Goal: Information Seeking & Learning: Learn about a topic

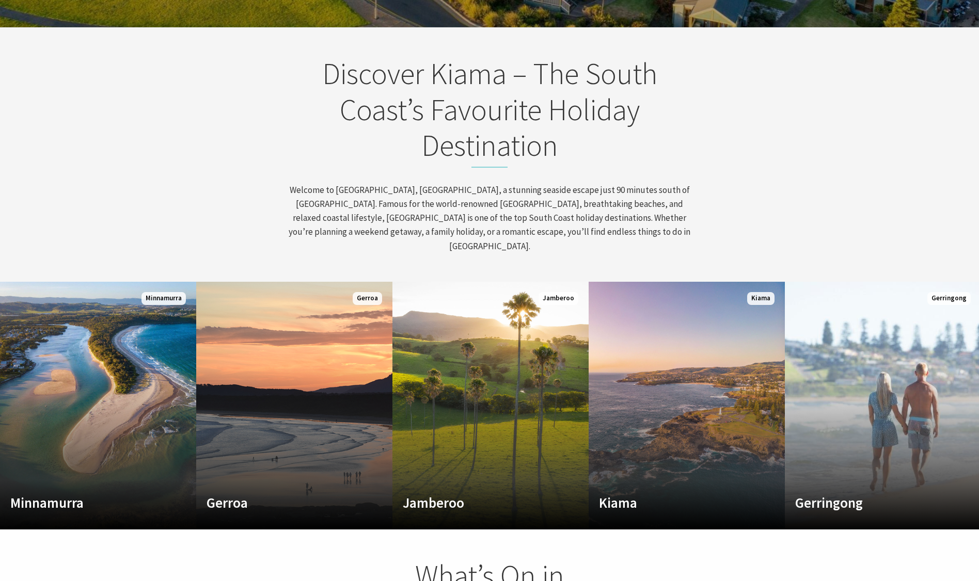
scroll to position [472, 0]
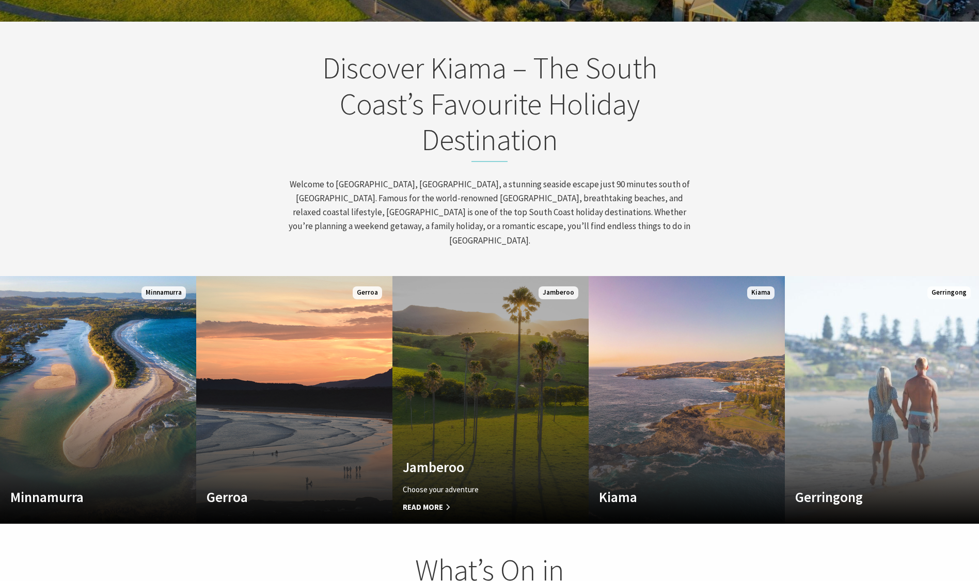
click at [472, 331] on link "Custom Image Used Jamberoo Choose your adventure Read More Jamberoo" at bounding box center [490, 400] width 196 height 248
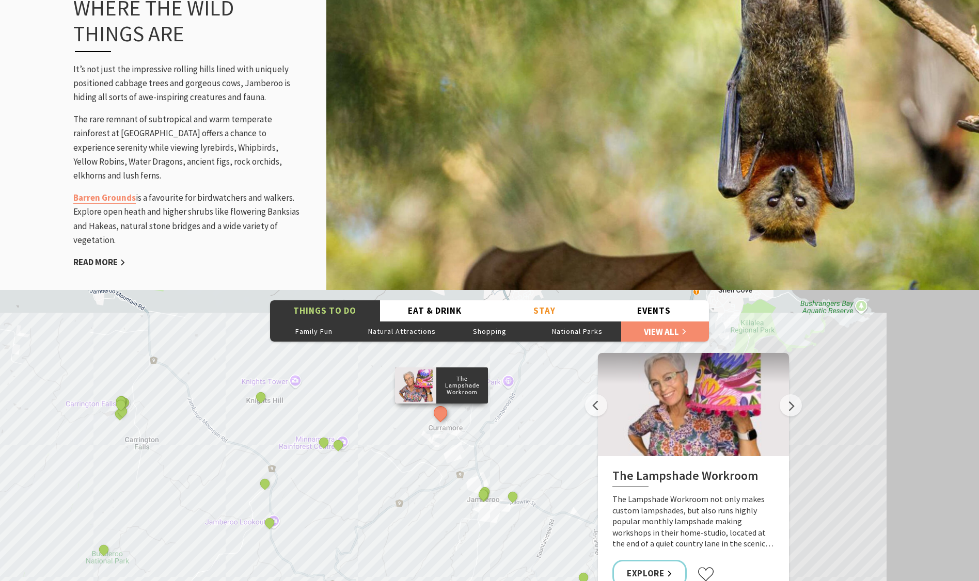
scroll to position [1468, 0]
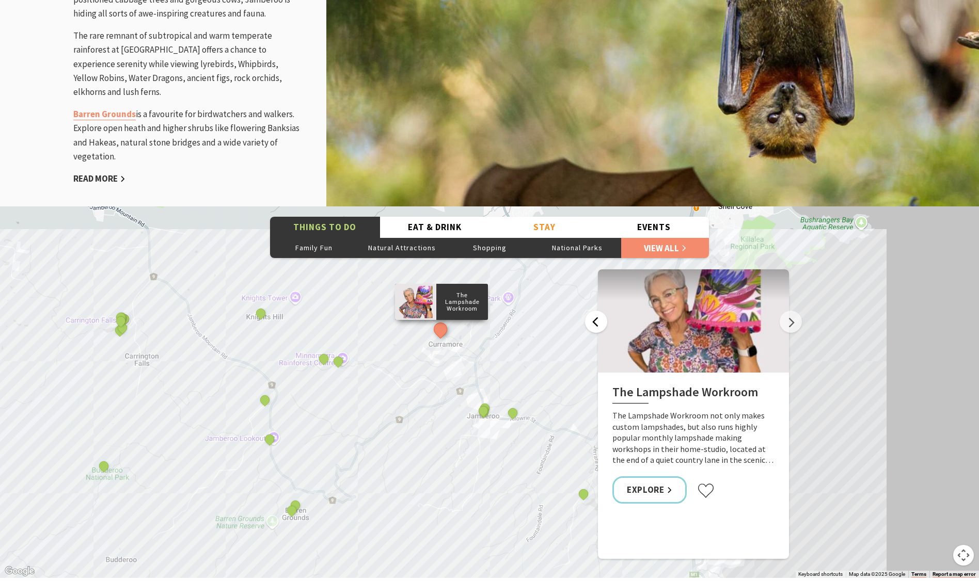
click at [598, 322] on button "Previous" at bounding box center [596, 322] width 22 height 22
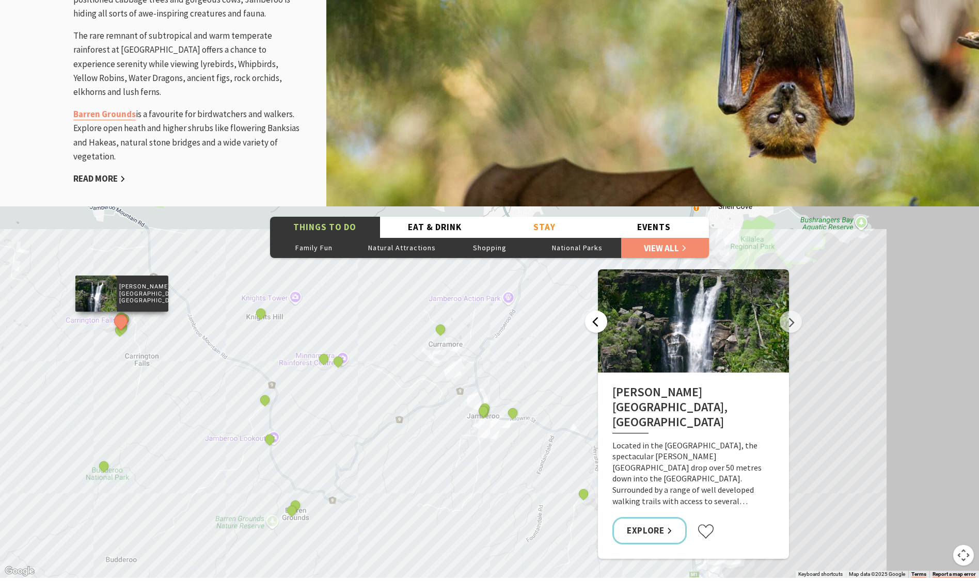
click at [597, 323] on button "Previous" at bounding box center [596, 322] width 22 height 22
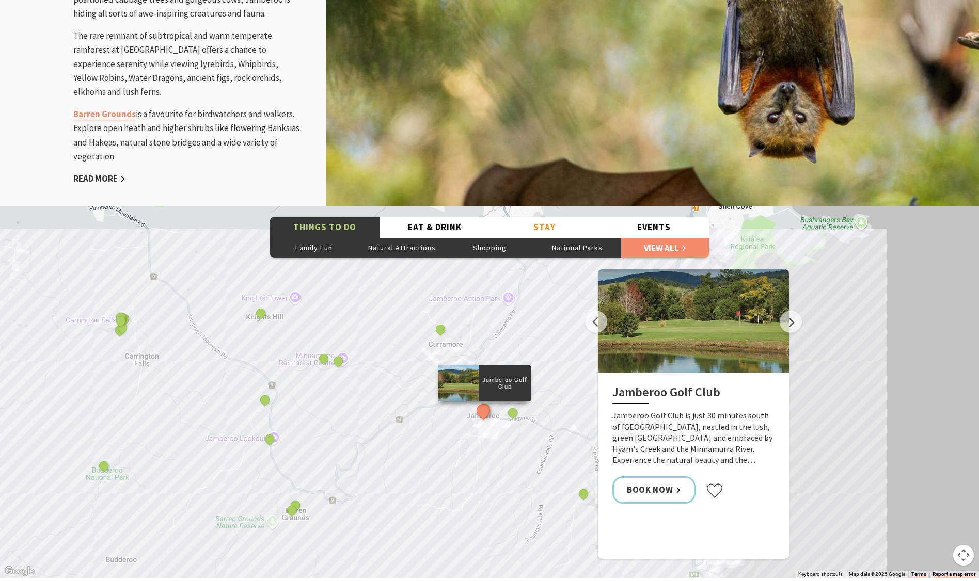
click at [514, 353] on div "The Lampshade Workroom The Man Walk Budderoo National Park Jamberoo Action Park…" at bounding box center [489, 392] width 979 height 372
click at [594, 323] on button "Previous" at bounding box center [596, 322] width 22 height 22
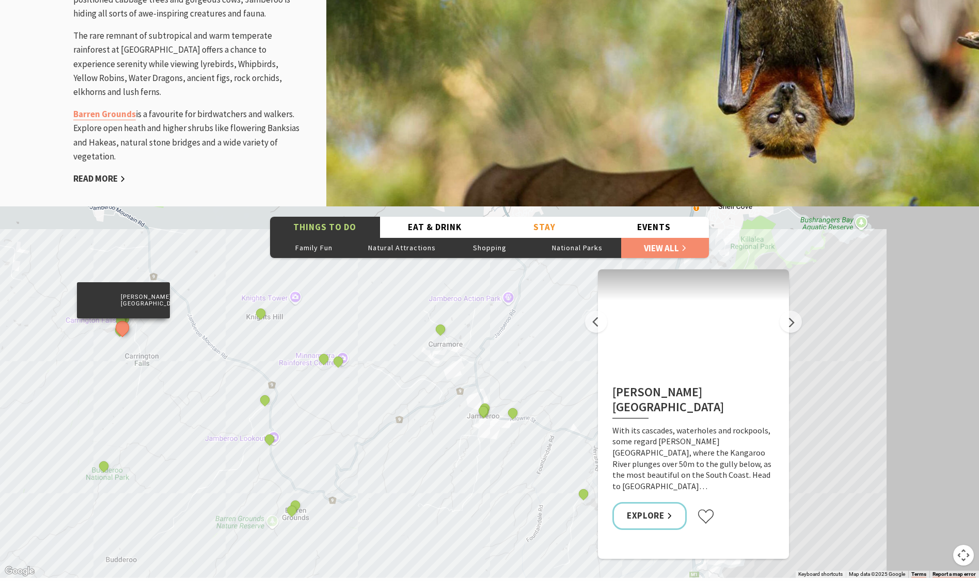
click at [250, 301] on div "The Lampshade Workroom The Man Walk Budderoo National Park Jamberoo Action Park…" at bounding box center [489, 392] width 979 height 372
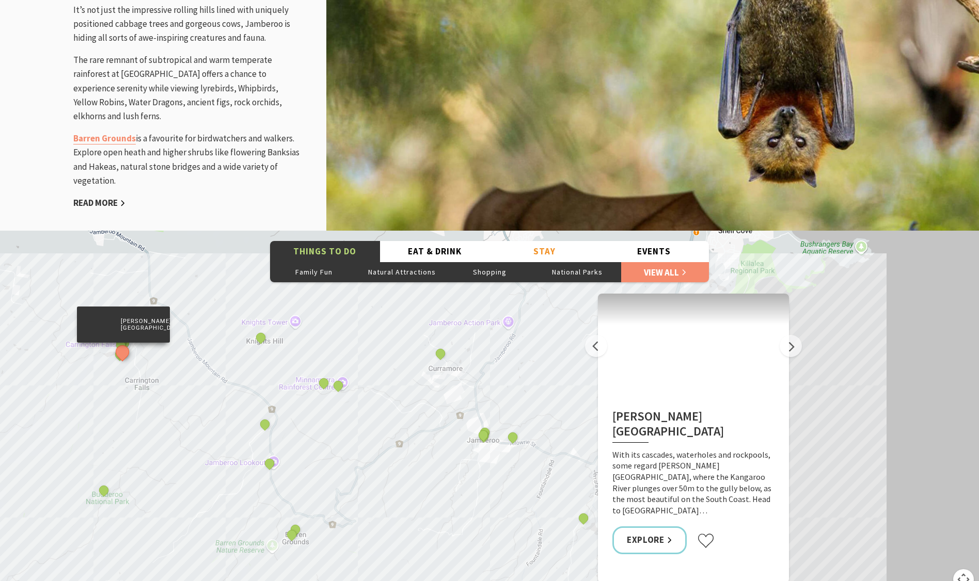
click at [134, 349] on div "The Lampshade Workroom The Man Walk Budderoo National Park Jamberoo Action Park…" at bounding box center [489, 417] width 979 height 372
click at [660, 249] on button "Events" at bounding box center [654, 251] width 110 height 21
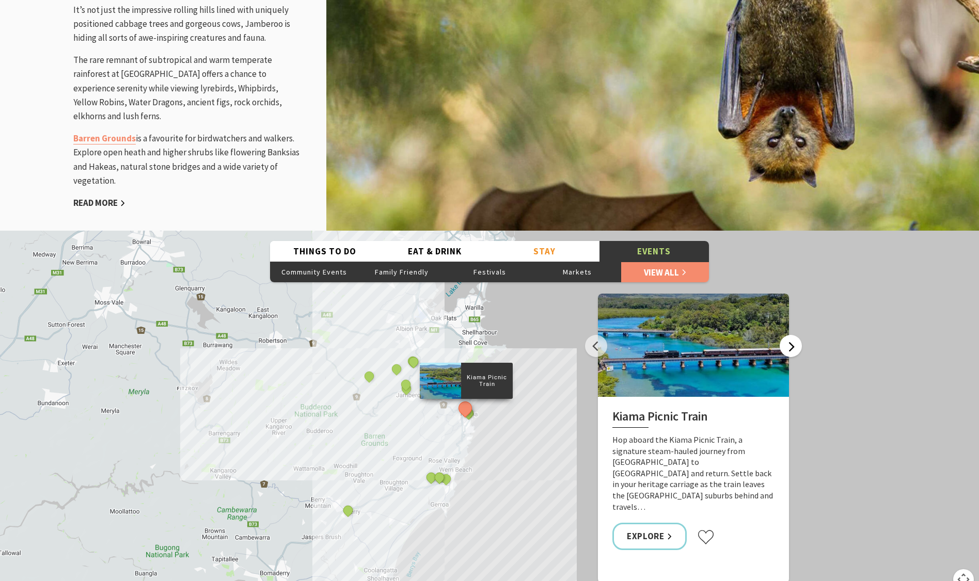
click at [793, 351] on button "Next" at bounding box center [791, 346] width 22 height 22
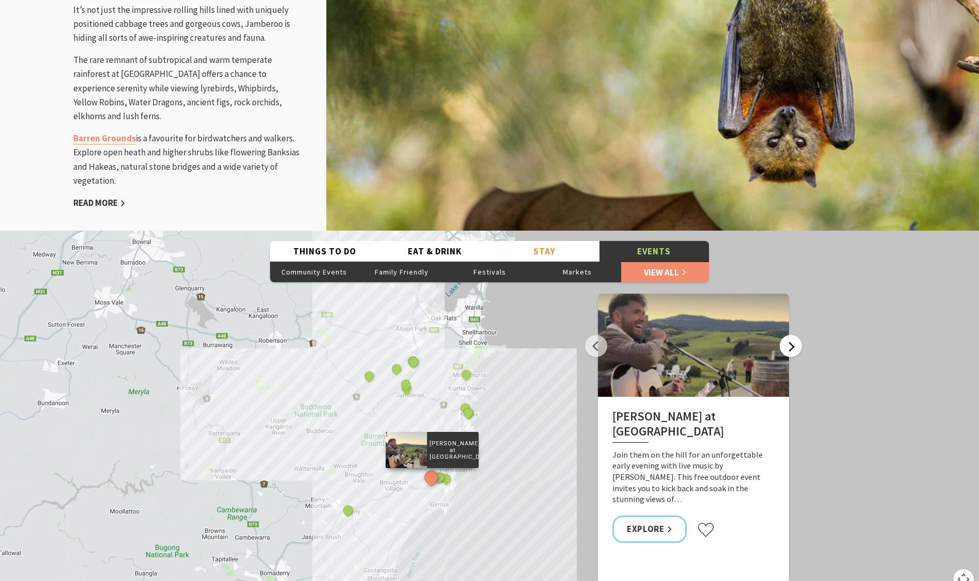
click at [793, 352] on button "Next" at bounding box center [791, 346] width 22 height 22
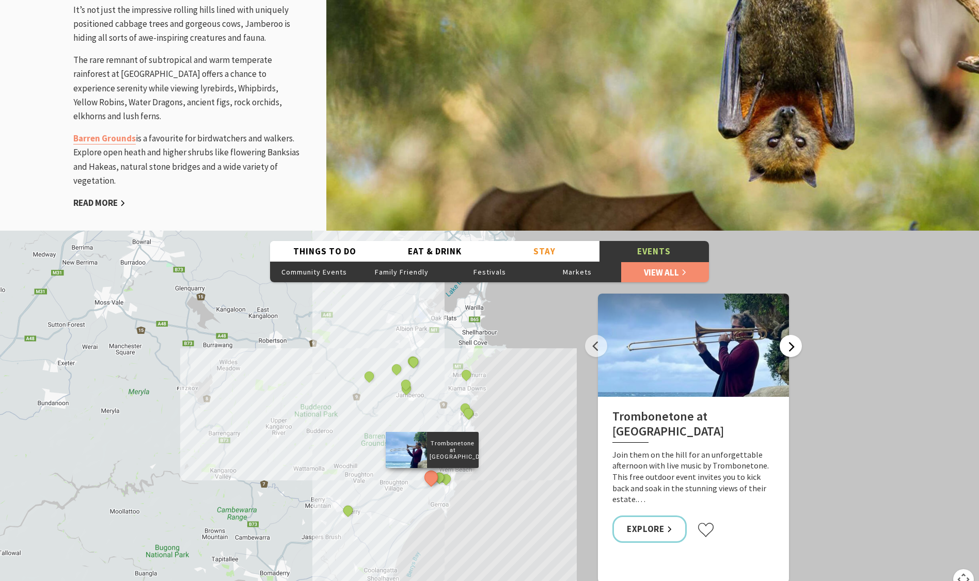
click at [793, 351] on button "Next" at bounding box center [791, 346] width 22 height 22
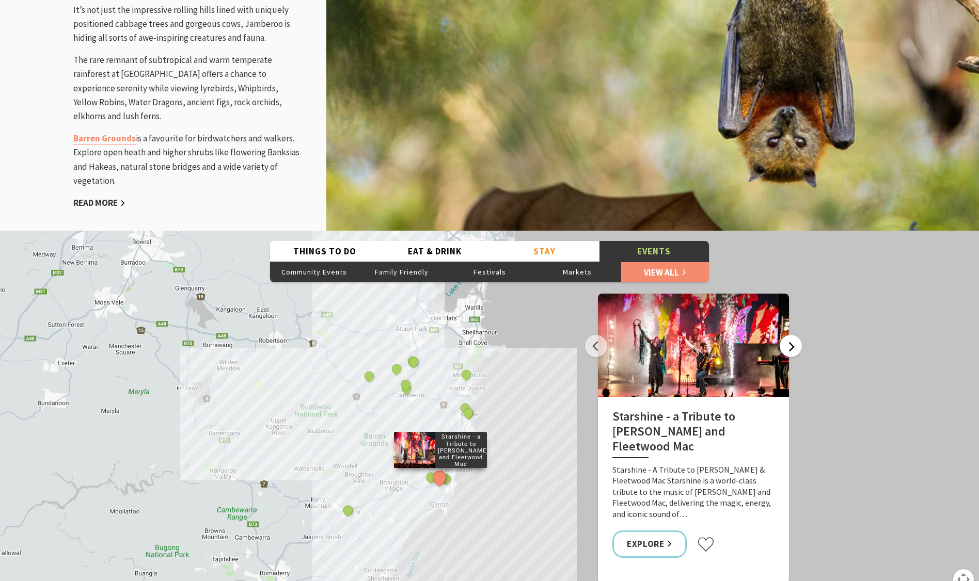
click at [793, 351] on button "Next" at bounding box center [791, 346] width 22 height 22
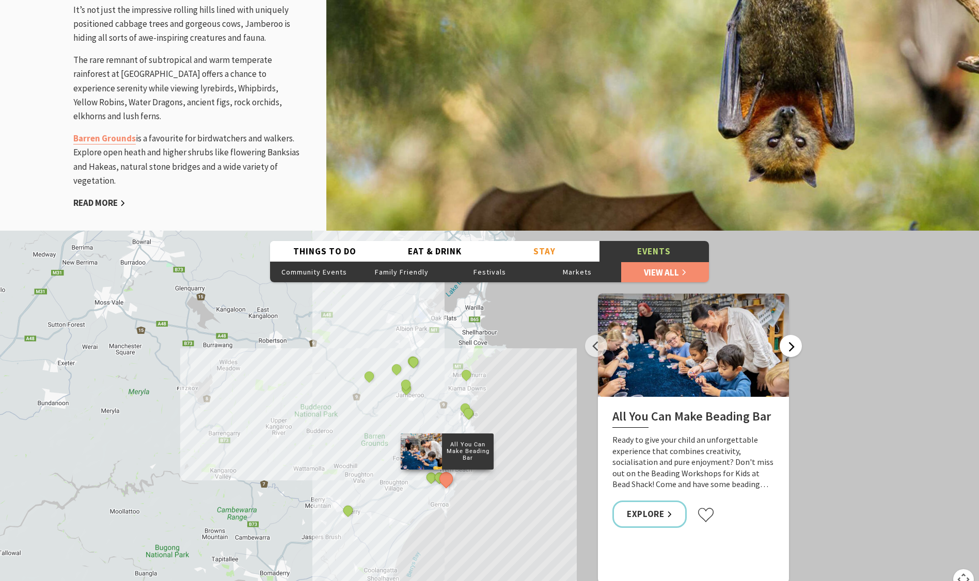
click at [793, 351] on button "Next" at bounding box center [791, 346] width 22 height 22
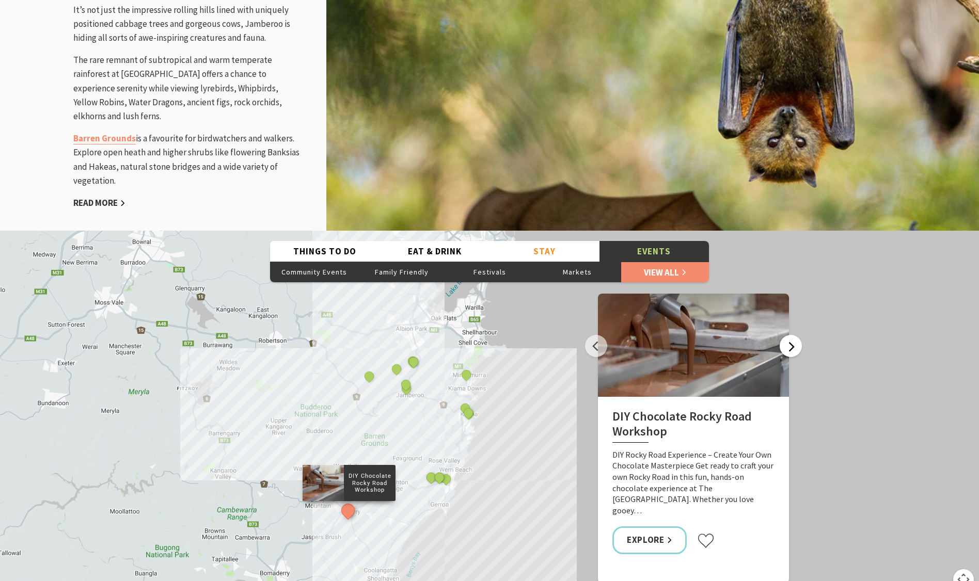
click at [793, 351] on button "Next" at bounding box center [791, 346] width 22 height 22
click at [792, 352] on button "Next" at bounding box center [791, 346] width 22 height 22
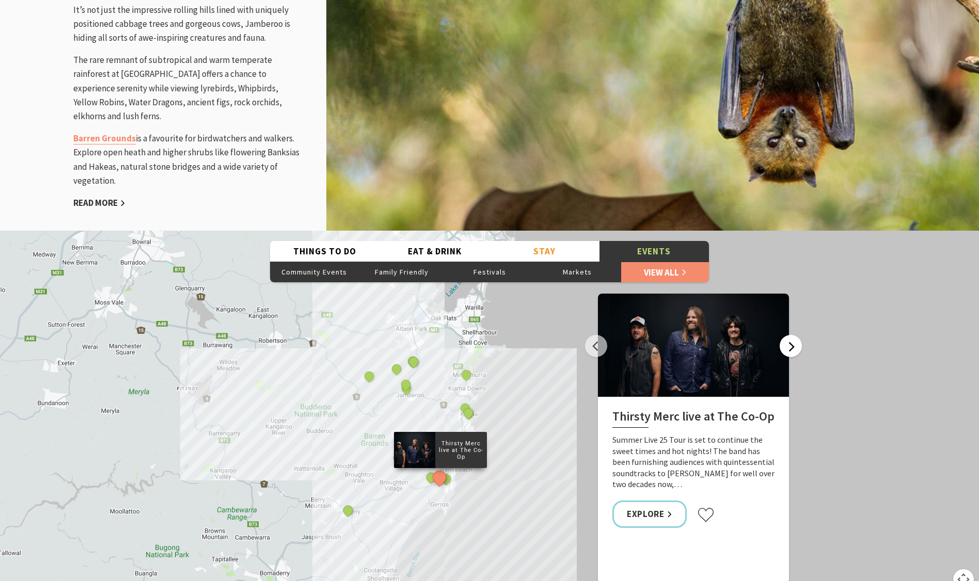
click at [792, 352] on button "Next" at bounding box center [791, 346] width 22 height 22
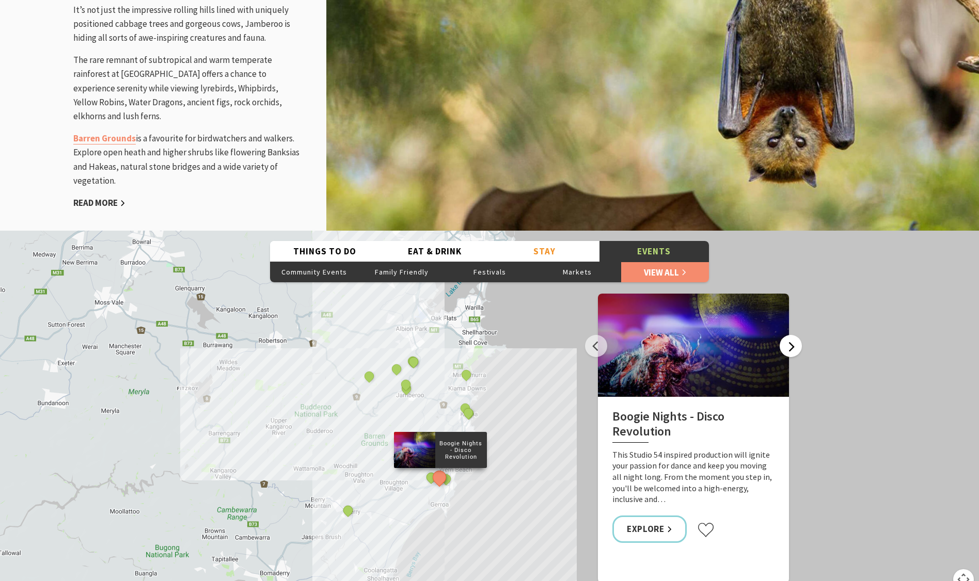
click at [792, 352] on button "Next" at bounding box center [791, 346] width 22 height 22
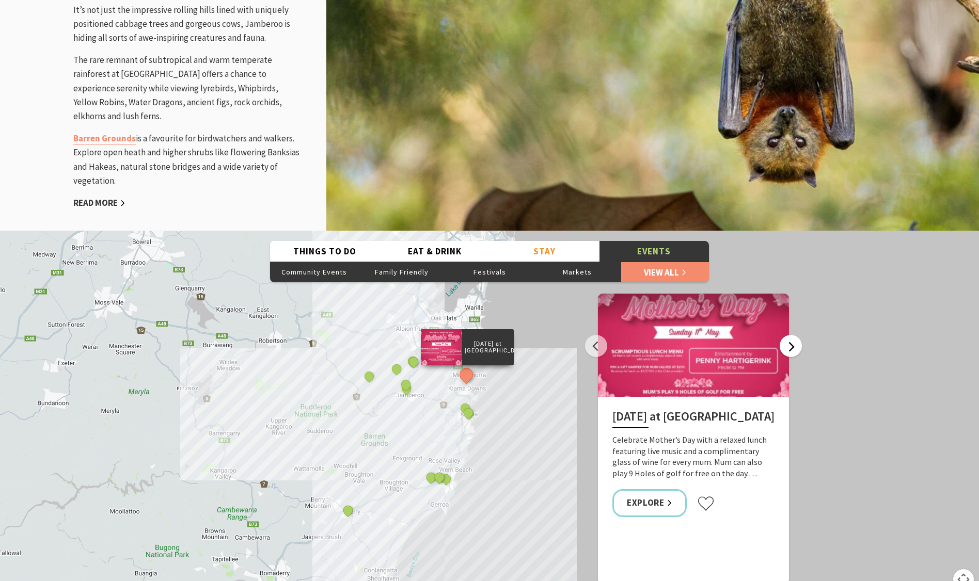
click at [792, 352] on button "Next" at bounding box center [791, 346] width 22 height 22
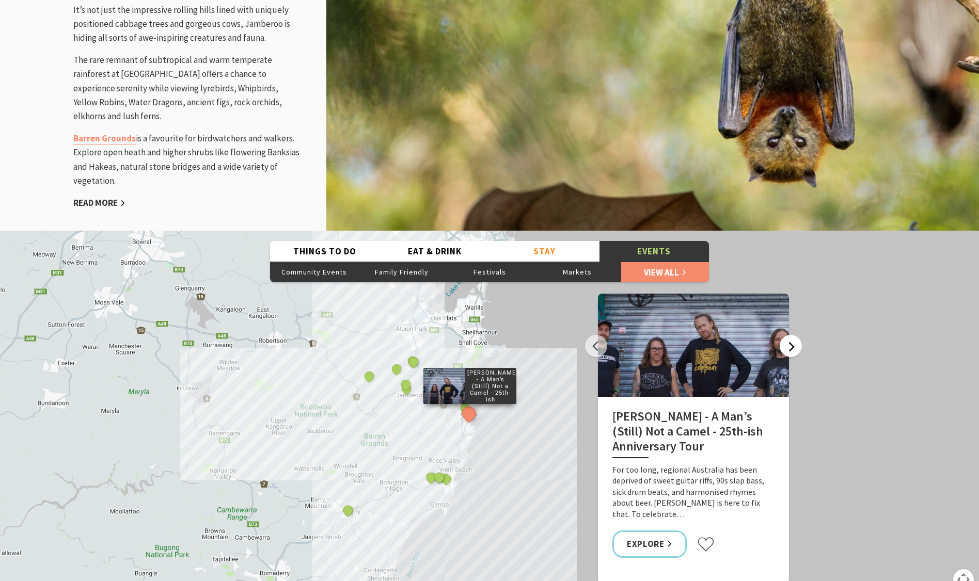
click at [792, 352] on button "Next" at bounding box center [791, 346] width 22 height 22
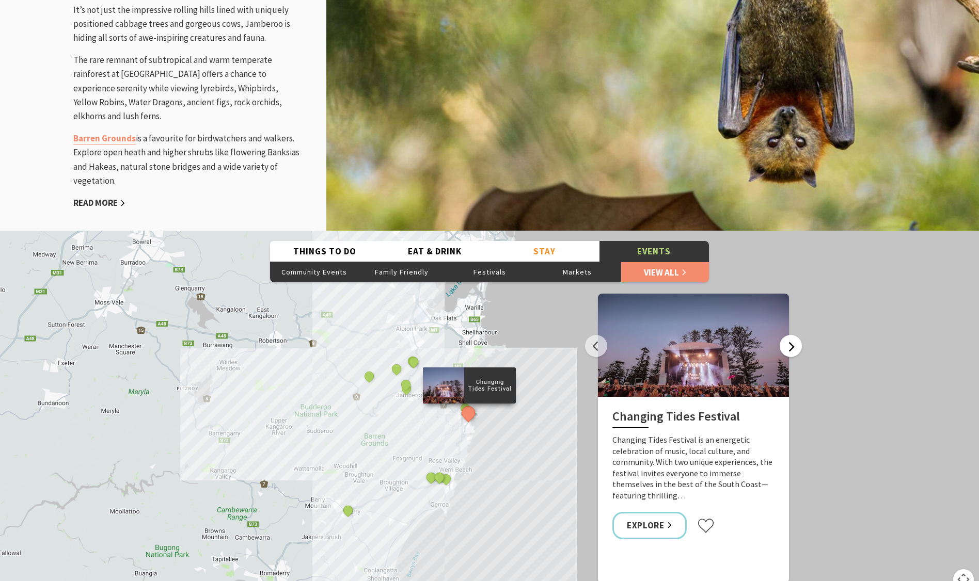
click at [792, 352] on button "Next" at bounding box center [791, 346] width 22 height 22
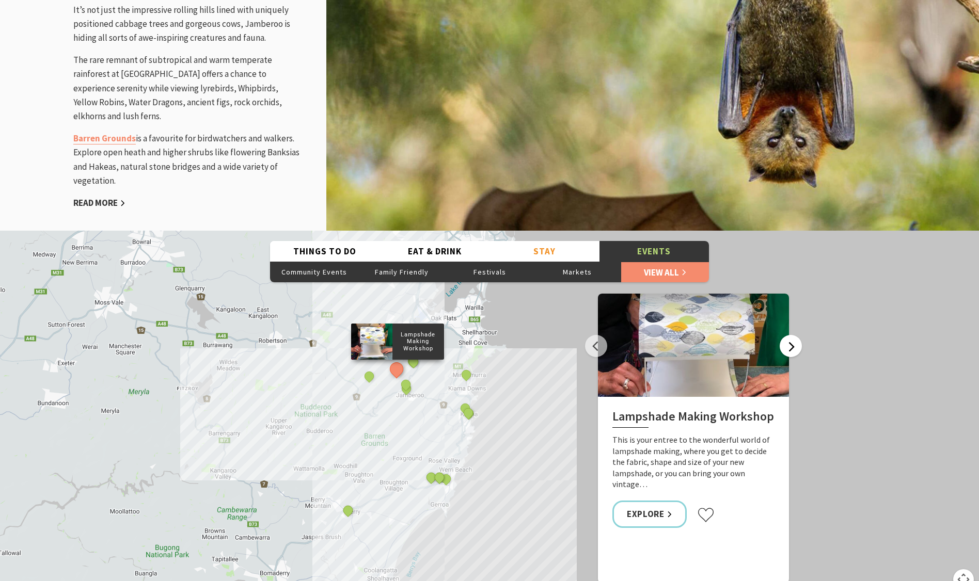
click at [792, 352] on button "Next" at bounding box center [791, 346] width 22 height 22
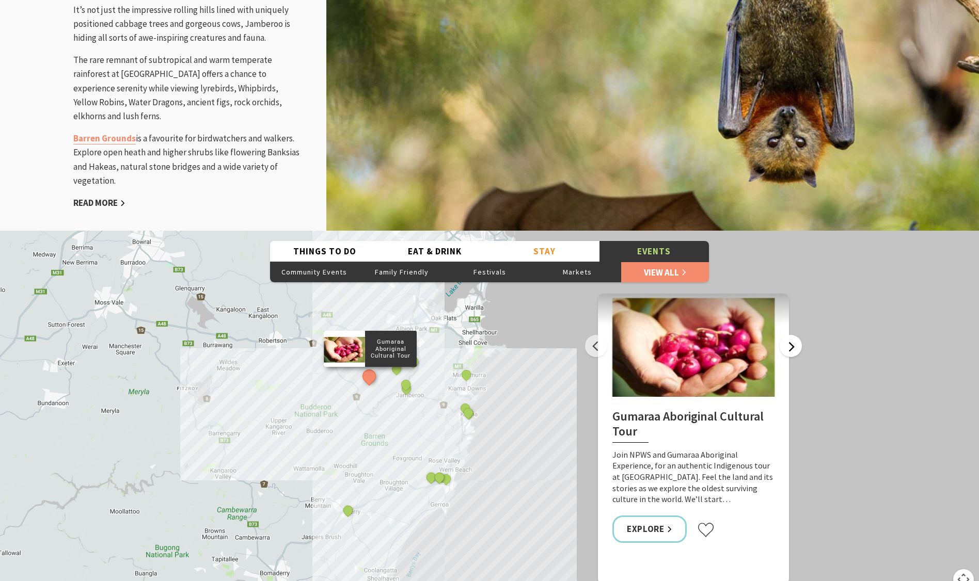
click at [792, 352] on button "Next" at bounding box center [791, 346] width 22 height 22
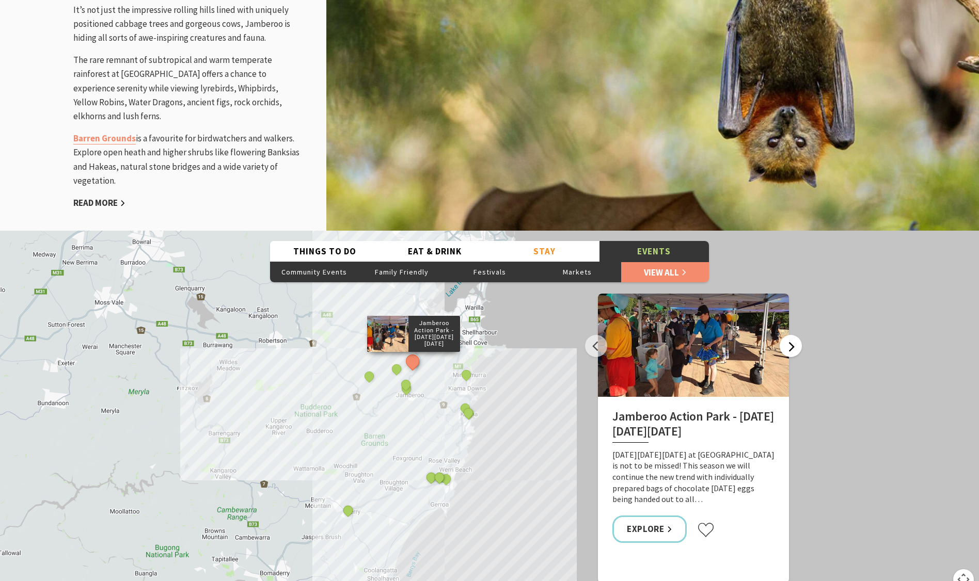
click at [792, 352] on button "Next" at bounding box center [791, 346] width 22 height 22
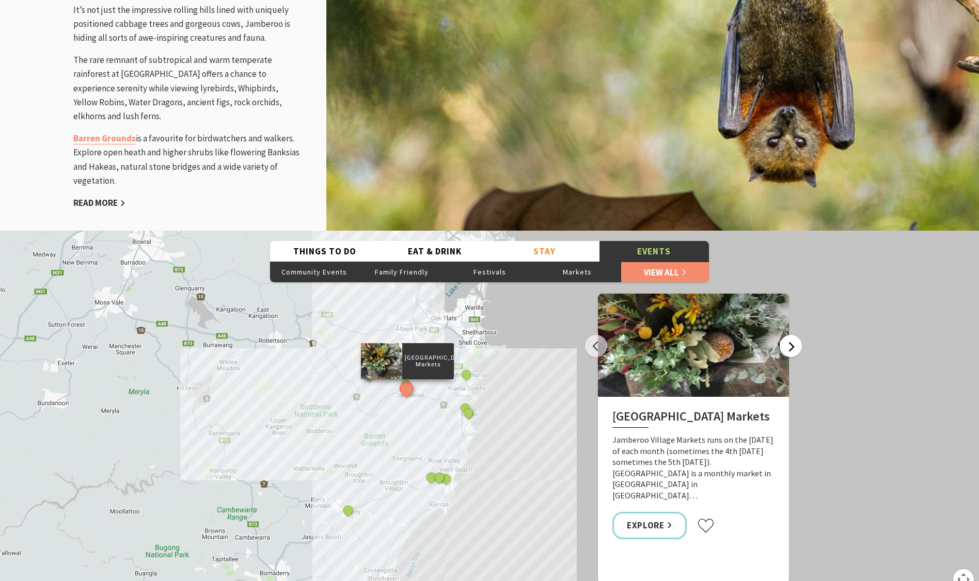
click at [791, 349] on button "Next" at bounding box center [791, 346] width 22 height 22
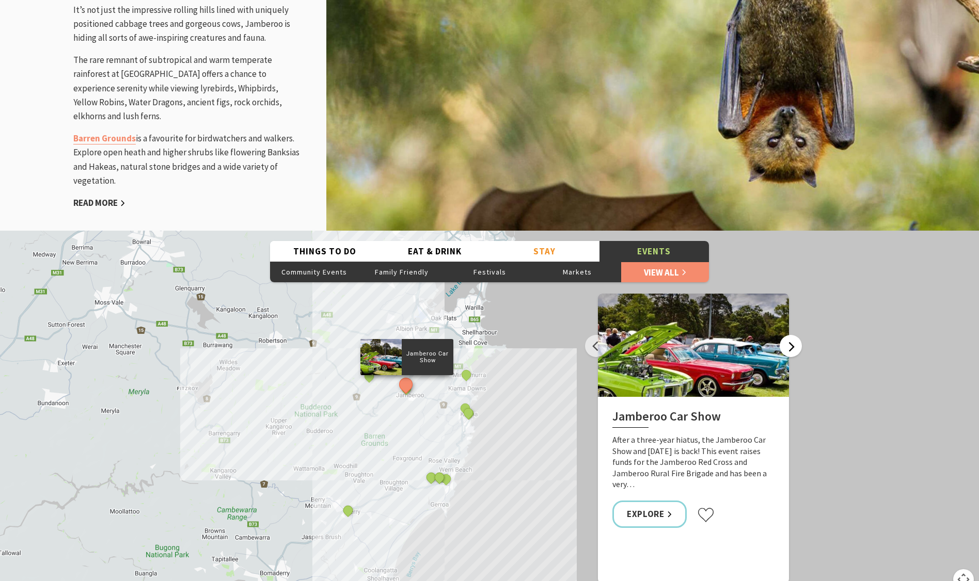
click at [791, 350] on button "Next" at bounding box center [791, 346] width 22 height 22
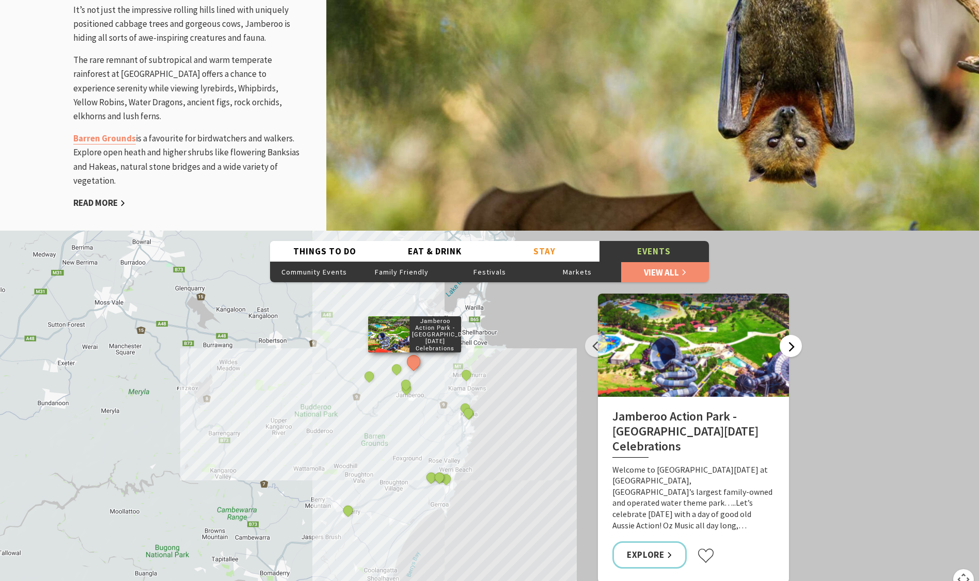
click at [791, 350] on button "Next" at bounding box center [791, 346] width 22 height 22
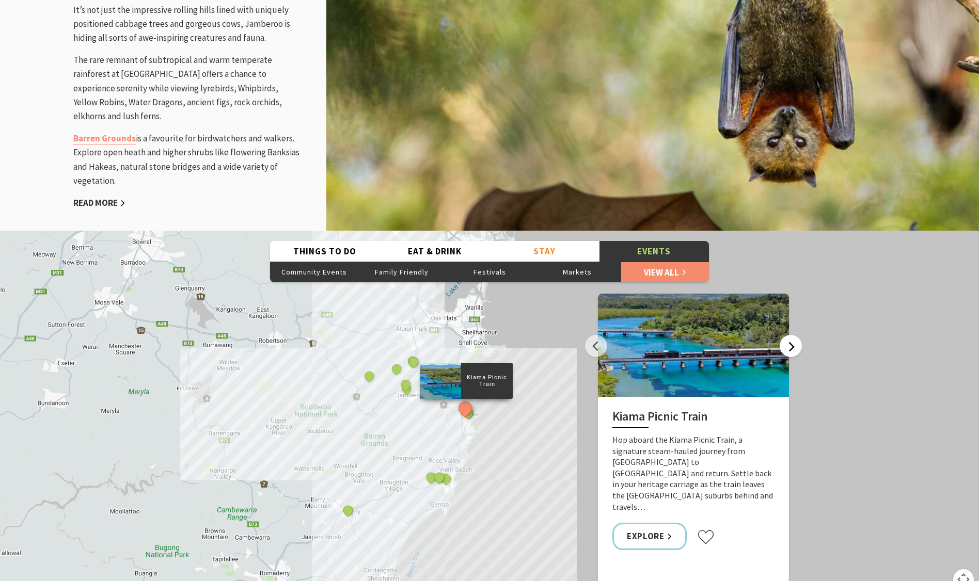
click at [791, 350] on button "Next" at bounding box center [791, 346] width 22 height 22
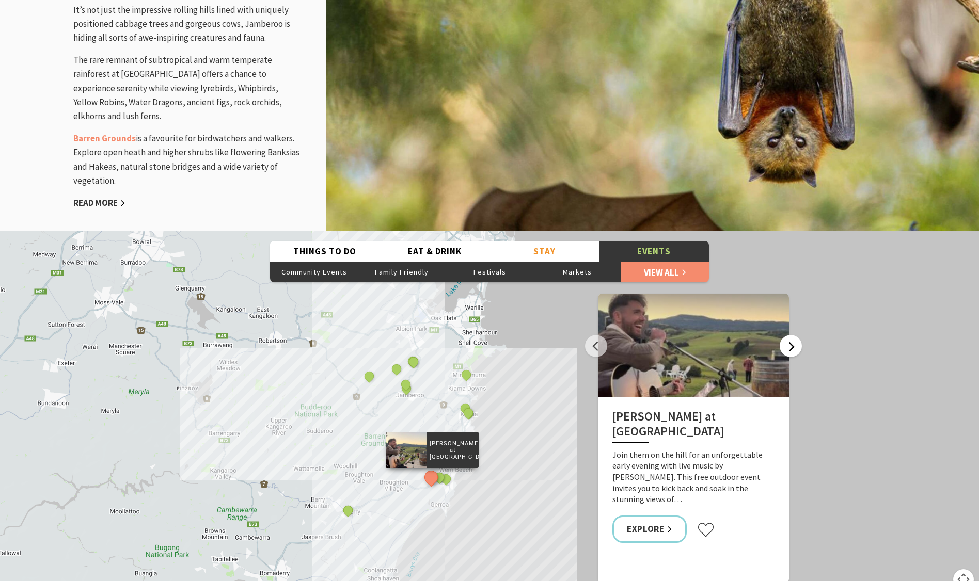
click at [791, 350] on button "Next" at bounding box center [791, 346] width 22 height 22
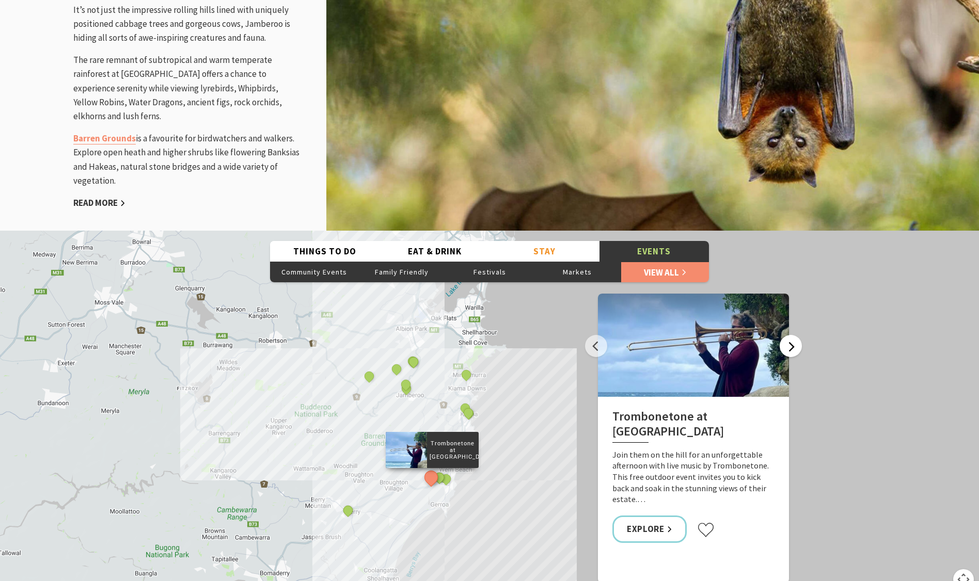
click at [787, 354] on button "Next" at bounding box center [791, 346] width 22 height 22
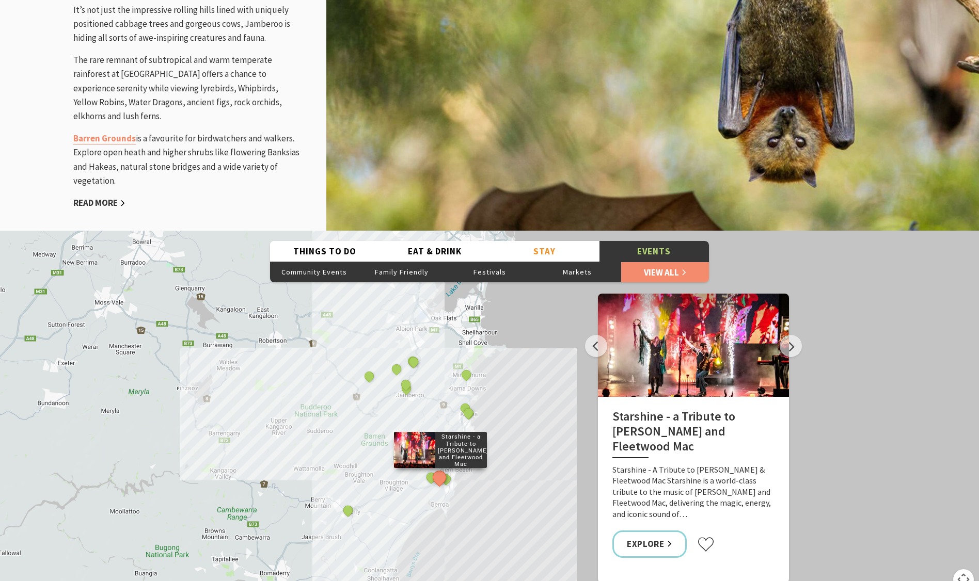
click at [787, 354] on div at bounding box center [693, 345] width 191 height 103
click at [789, 347] on button "Next" at bounding box center [791, 346] width 22 height 22
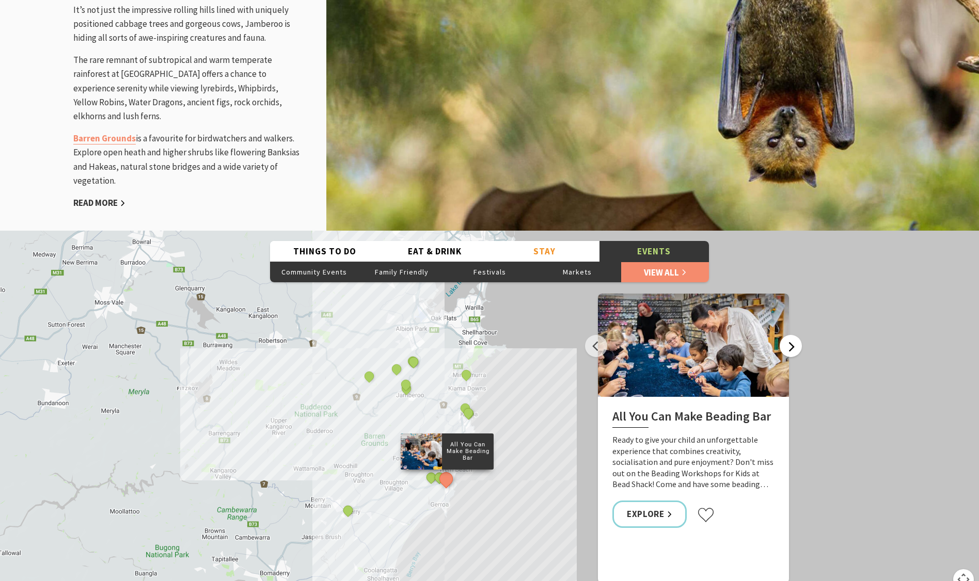
click at [789, 347] on button "Next" at bounding box center [791, 346] width 22 height 22
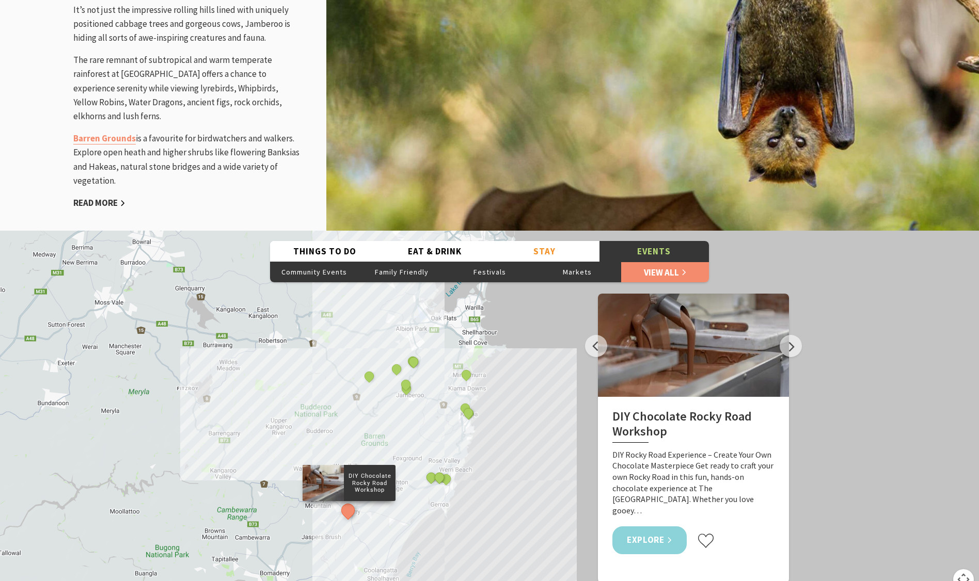
click at [643, 527] on link "Explore" at bounding box center [649, 540] width 74 height 27
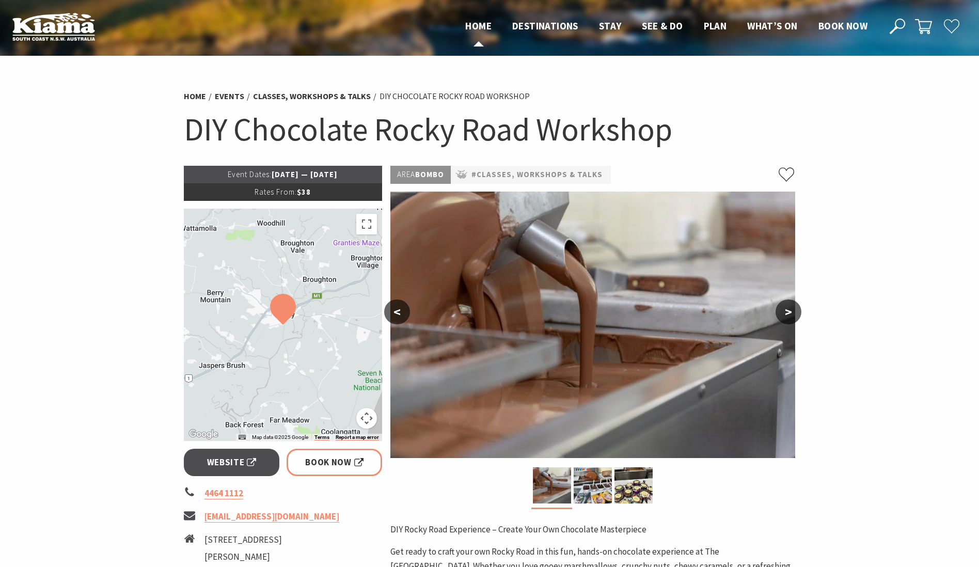
click at [480, 25] on span "Home" at bounding box center [478, 26] width 26 height 12
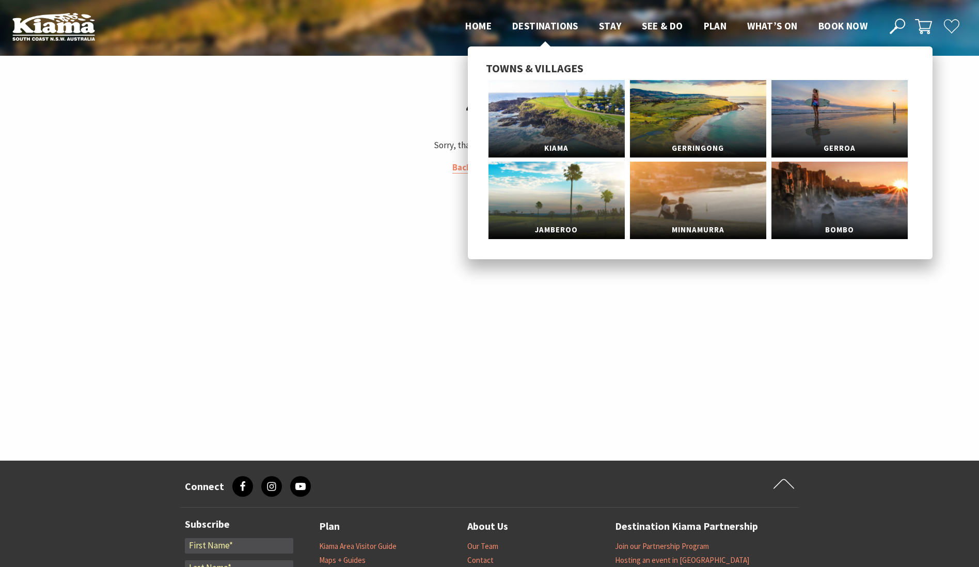
click at [539, 24] on span "Destinations" at bounding box center [545, 26] width 66 height 12
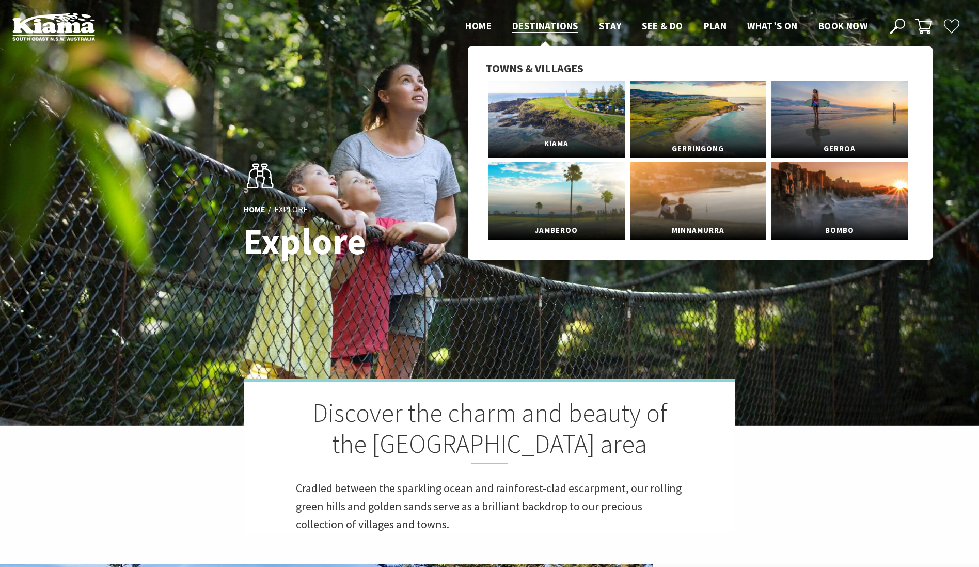
click at [568, 107] on link "Kiama" at bounding box center [556, 119] width 136 height 77
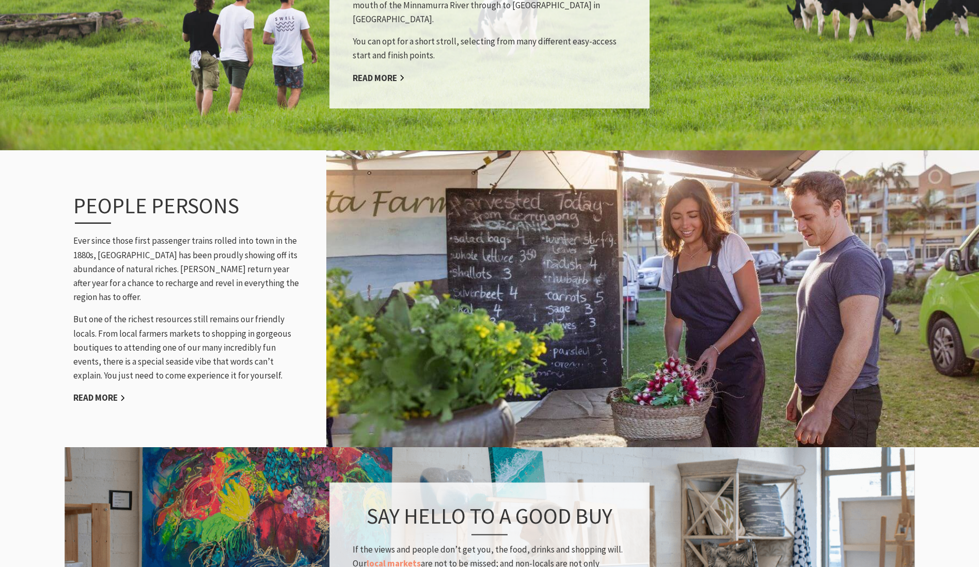
scroll to position [1213, 0]
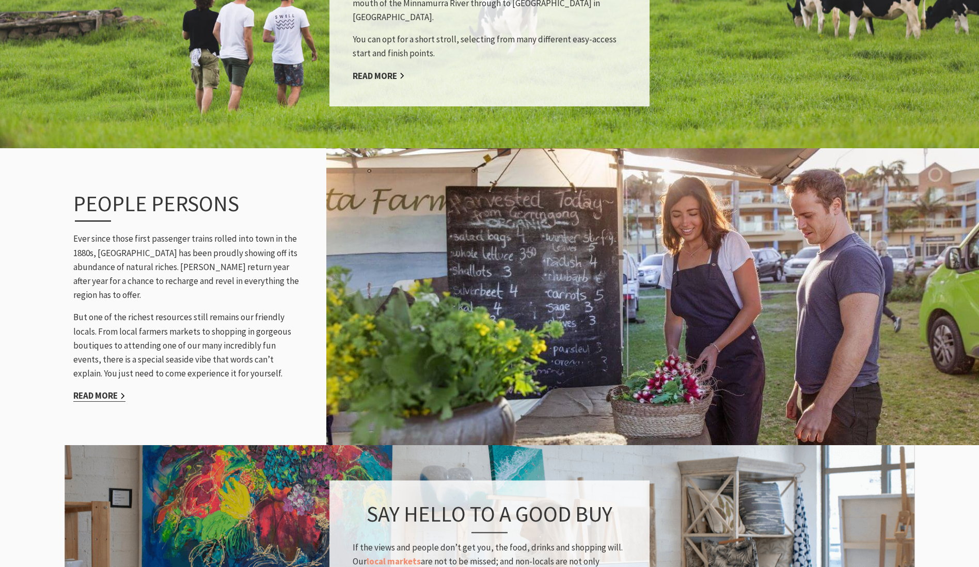
click at [94, 390] on link "Read More" at bounding box center [99, 396] width 52 height 12
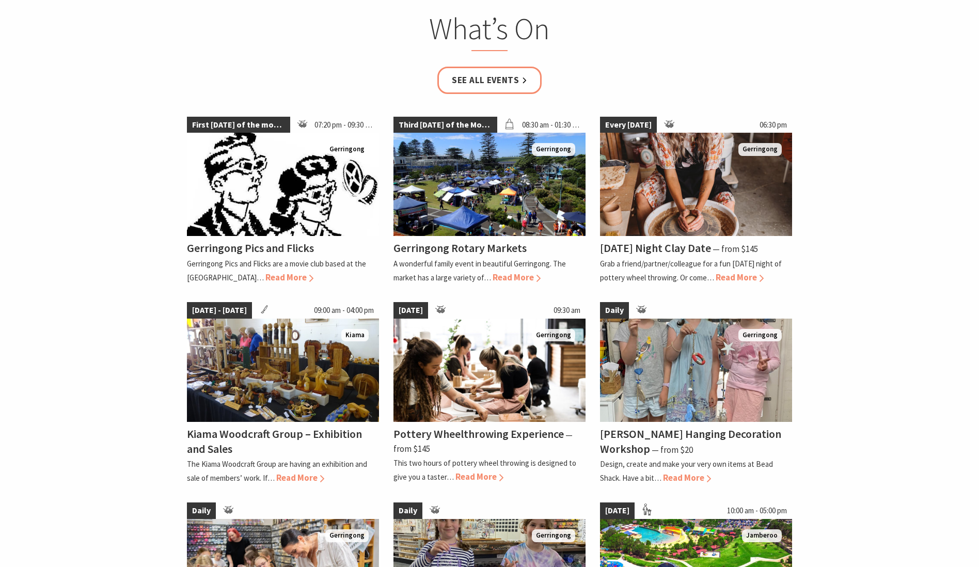
scroll to position [2284, 0]
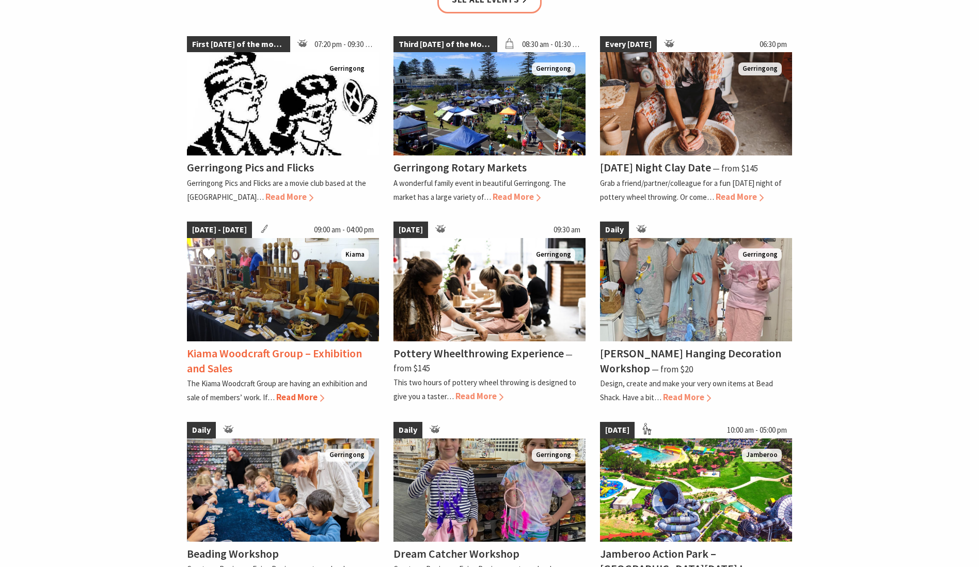
click at [292, 329] on img at bounding box center [283, 289] width 192 height 103
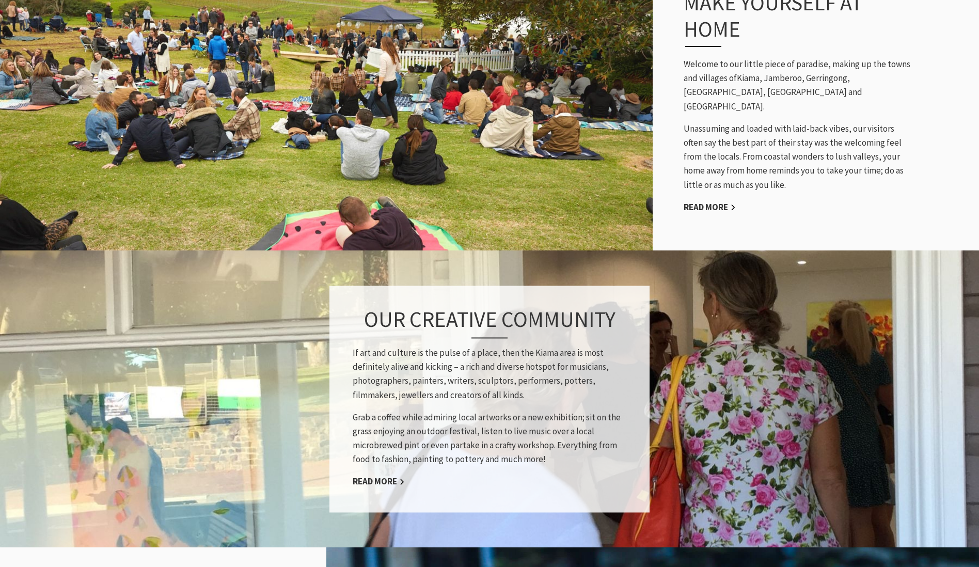
scroll to position [579, 0]
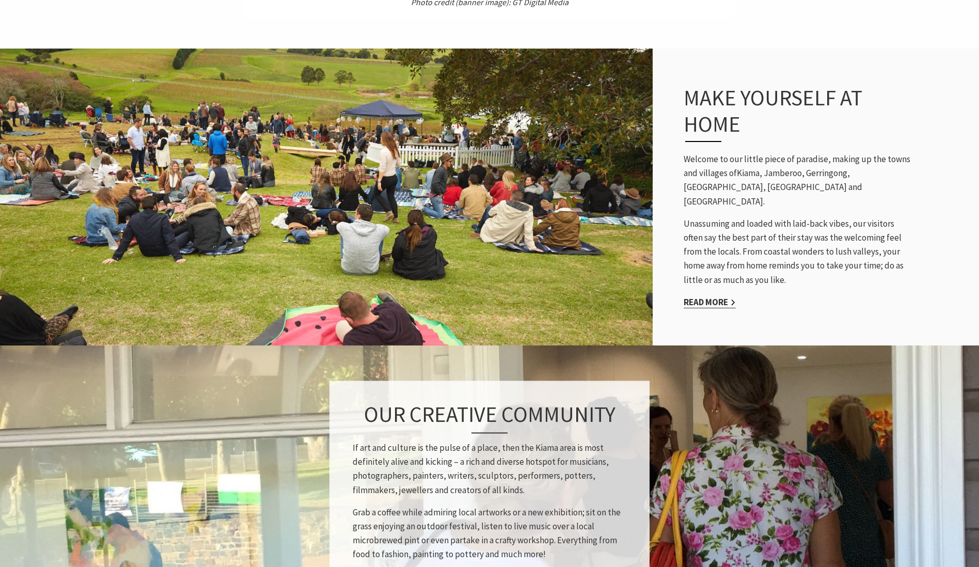
click at [691, 296] on link "Read More" at bounding box center [709, 302] width 52 height 12
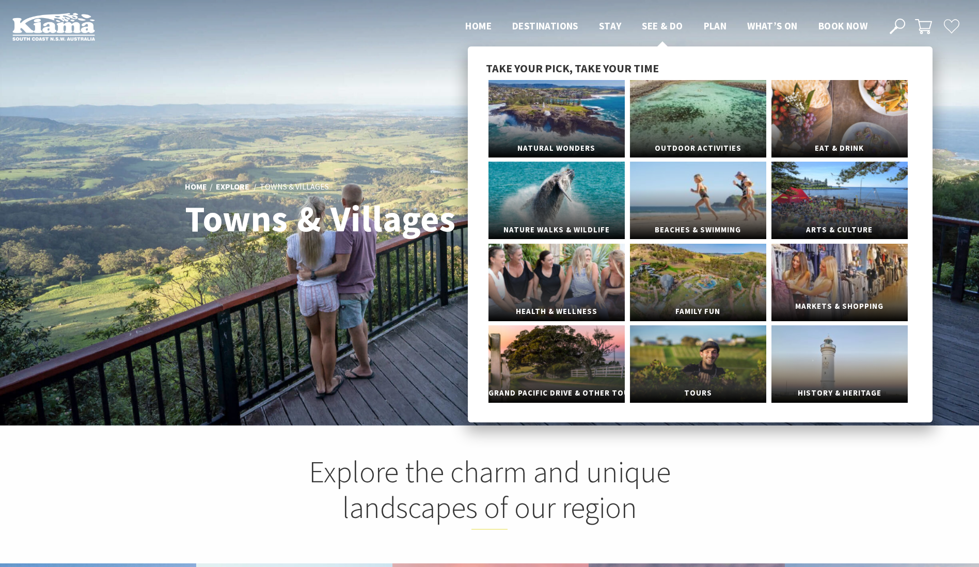
click at [841, 297] on span "Markets & Shopping" at bounding box center [839, 306] width 136 height 19
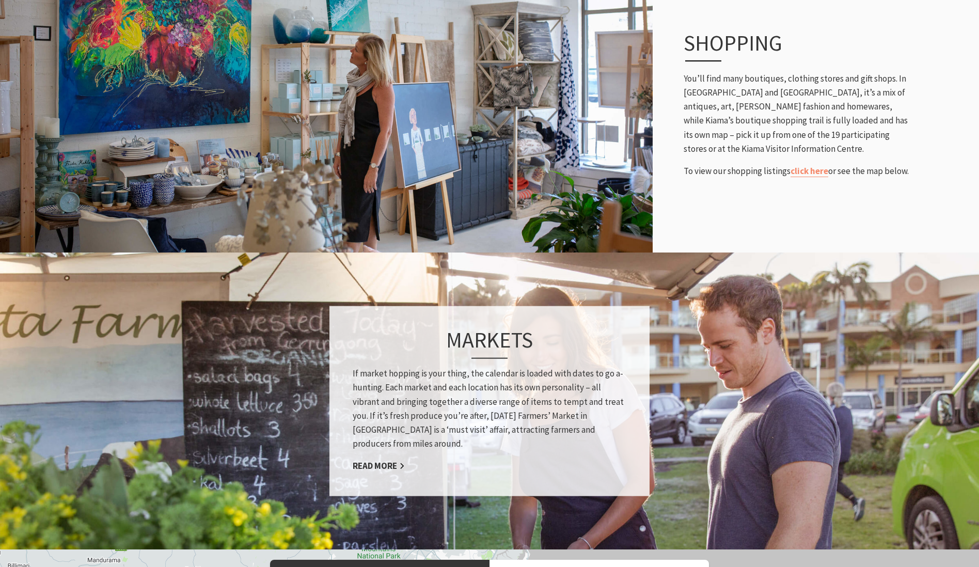
scroll to position [653, 0]
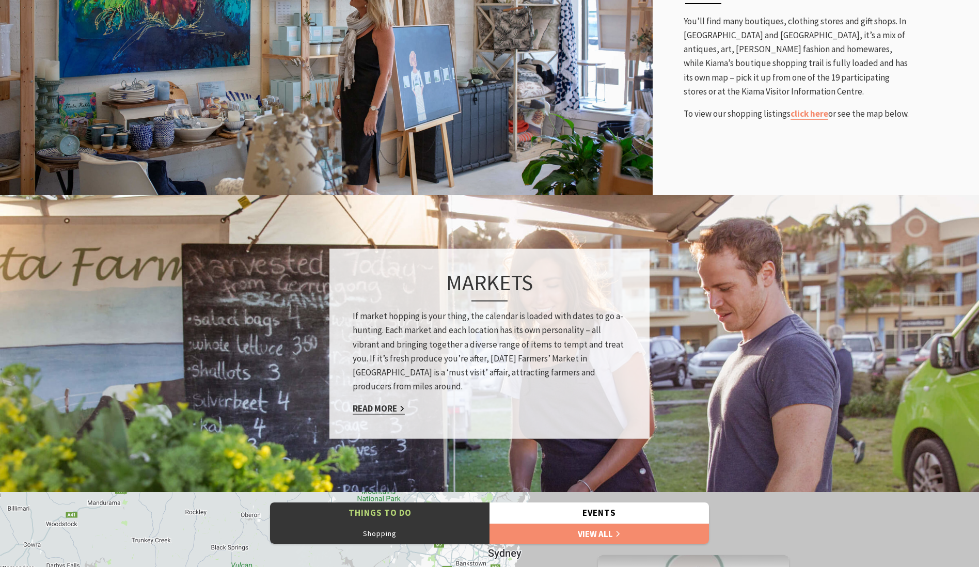
click at [388, 409] on link "Read More" at bounding box center [379, 409] width 52 height 12
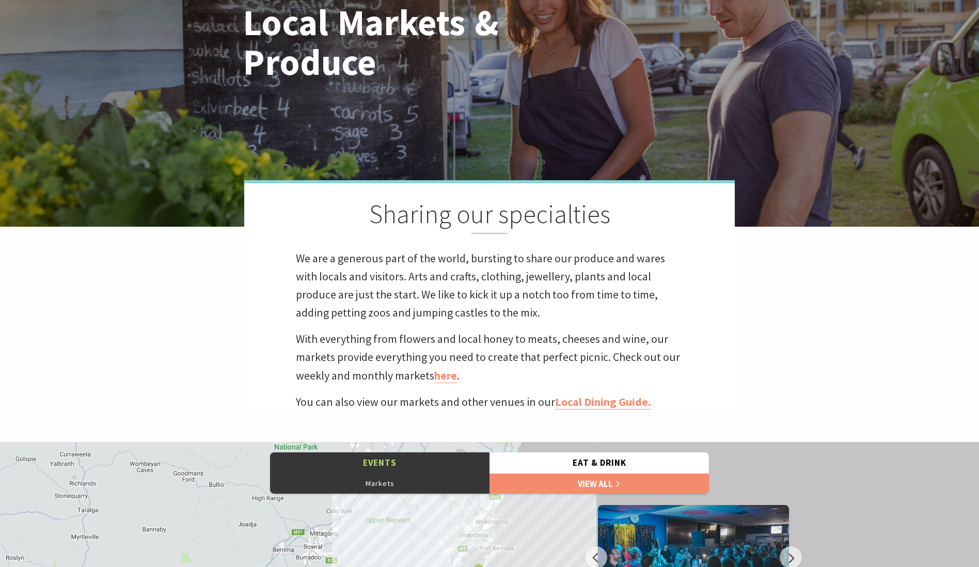
scroll to position [201, 0]
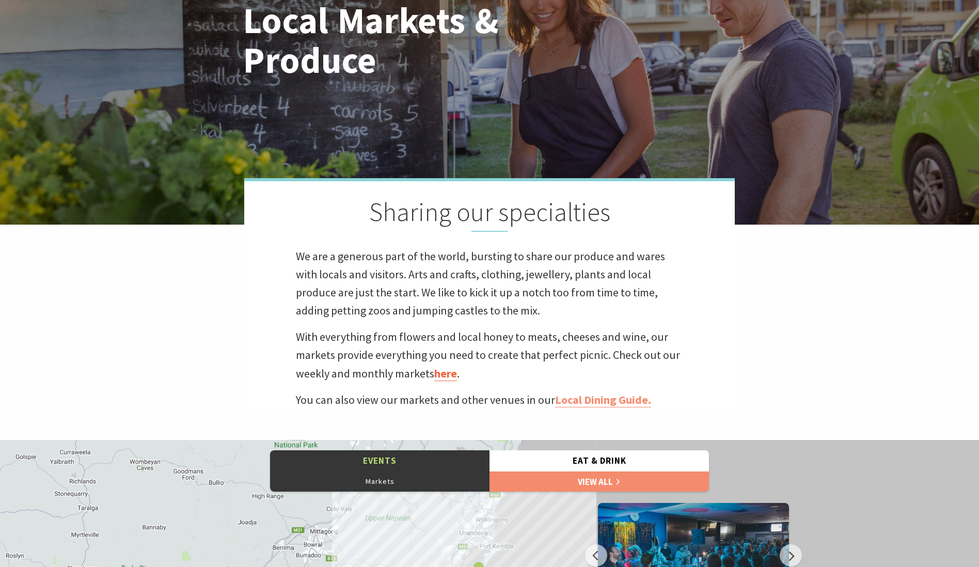
click at [446, 376] on link "here" at bounding box center [445, 373] width 23 height 15
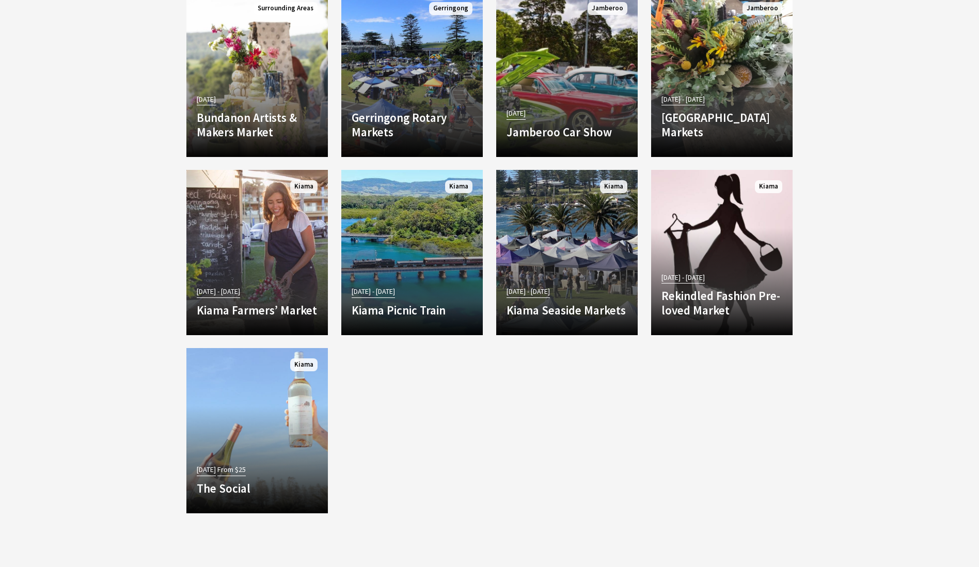
scroll to position [1176, 0]
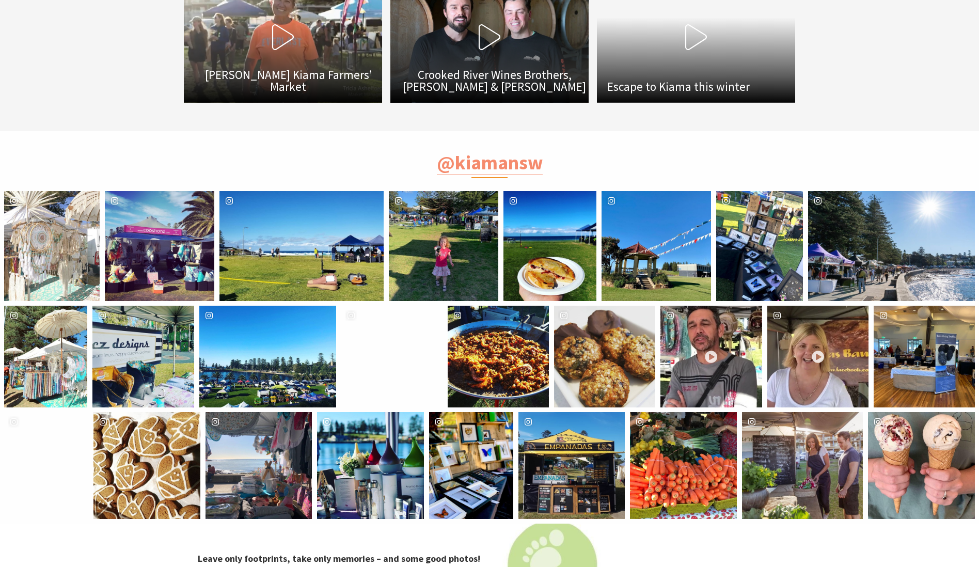
scroll to position [1962, 0]
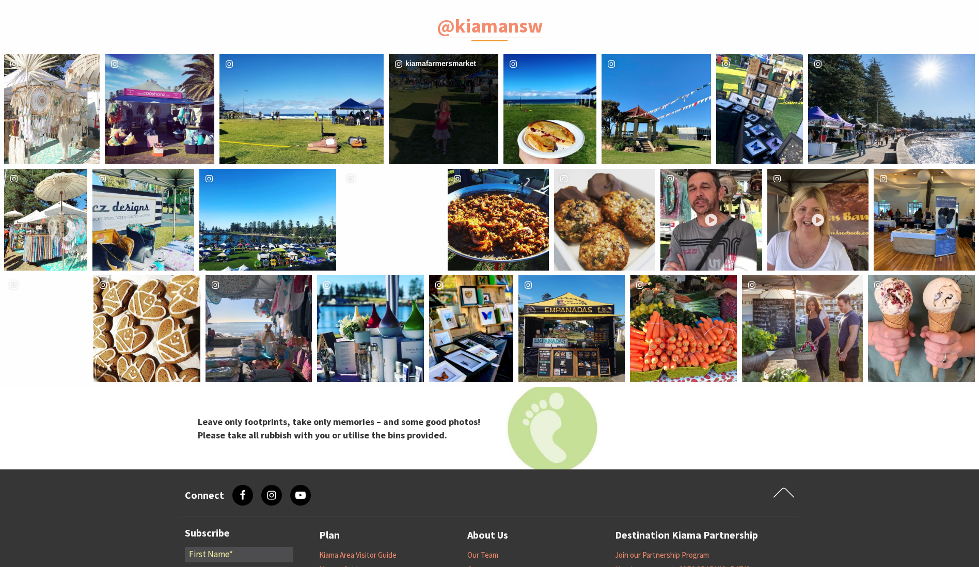
click at [462, 132] on div "kiamafarmersmarket" at bounding box center [443, 108] width 109 height 109
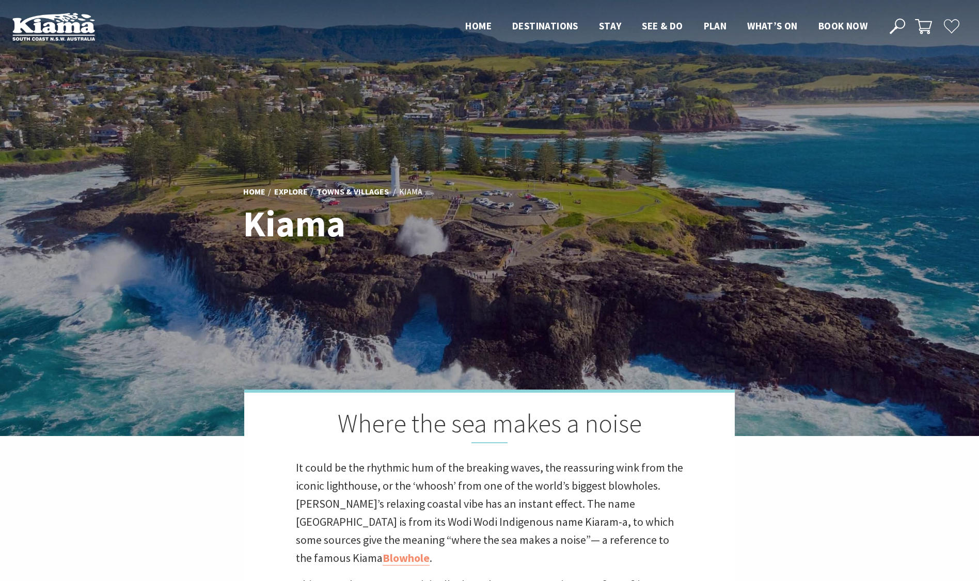
scroll to position [290, 973]
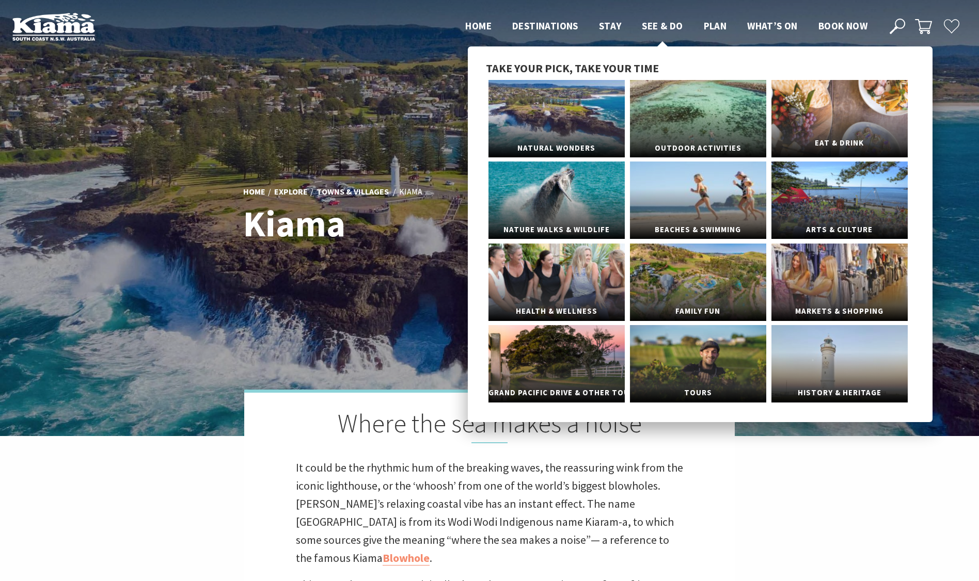
click at [855, 103] on link "Eat & Drink" at bounding box center [839, 118] width 136 height 77
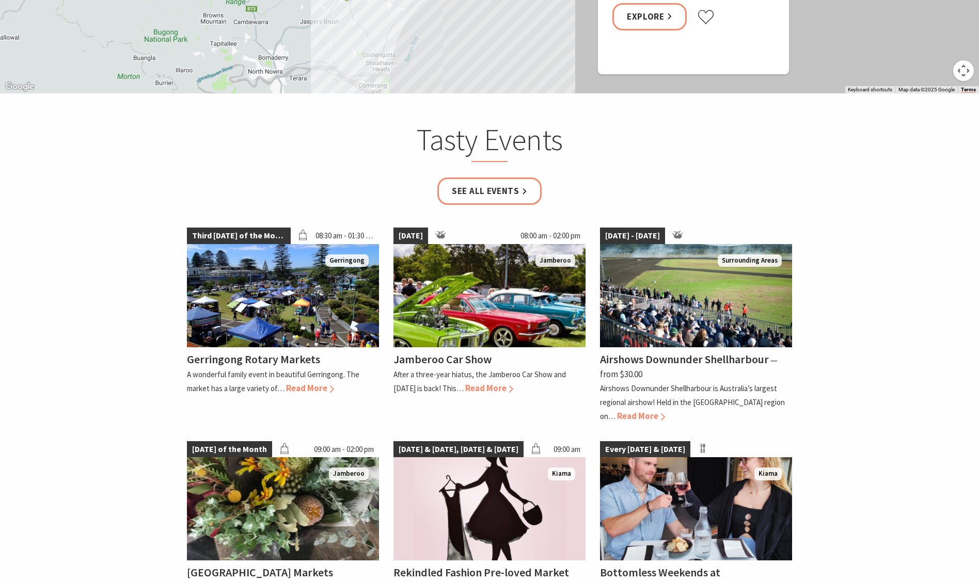
scroll to position [1648, 0]
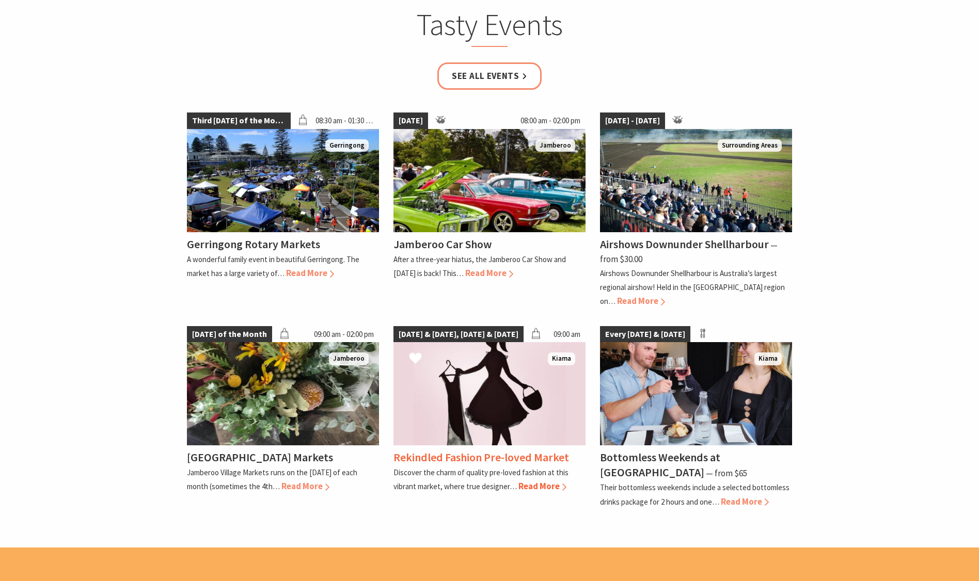
click at [543, 481] on span "Read More" at bounding box center [542, 486] width 48 height 11
